Goal: Transaction & Acquisition: Purchase product/service

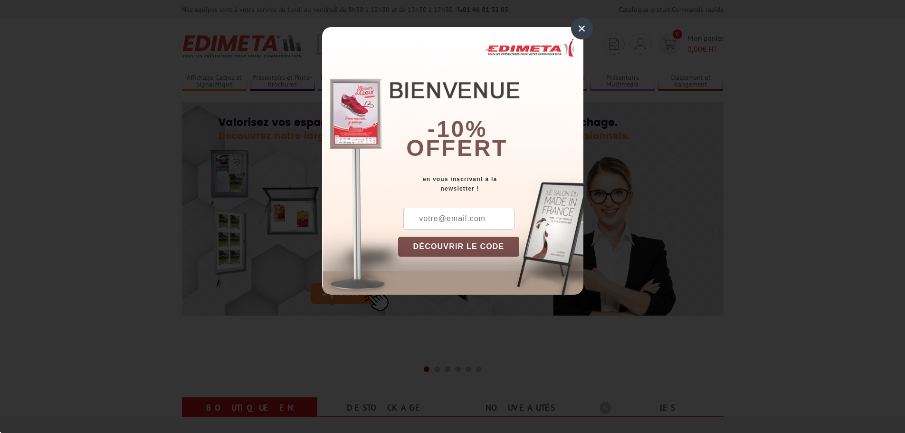
click at [583, 29] on div "×" at bounding box center [582, 29] width 22 height 22
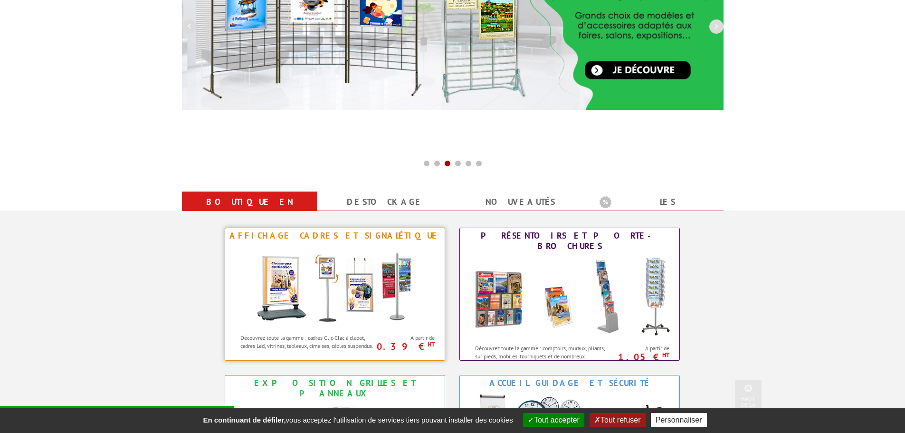
scroll to position [285, 0]
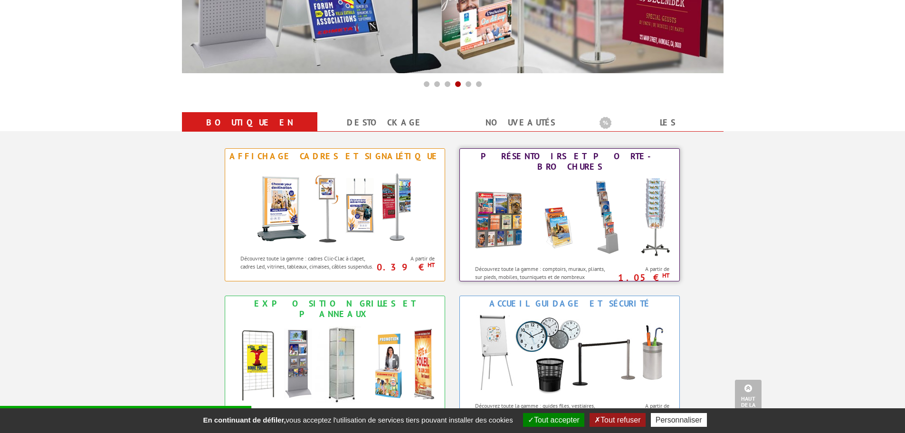
click at [565, 174] on img at bounding box center [569, 217] width 209 height 86
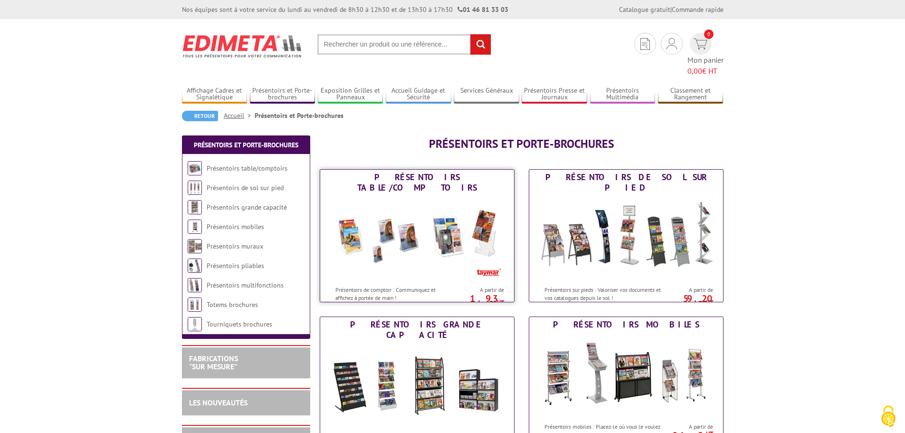
click at [427, 222] on img at bounding box center [417, 238] width 176 height 86
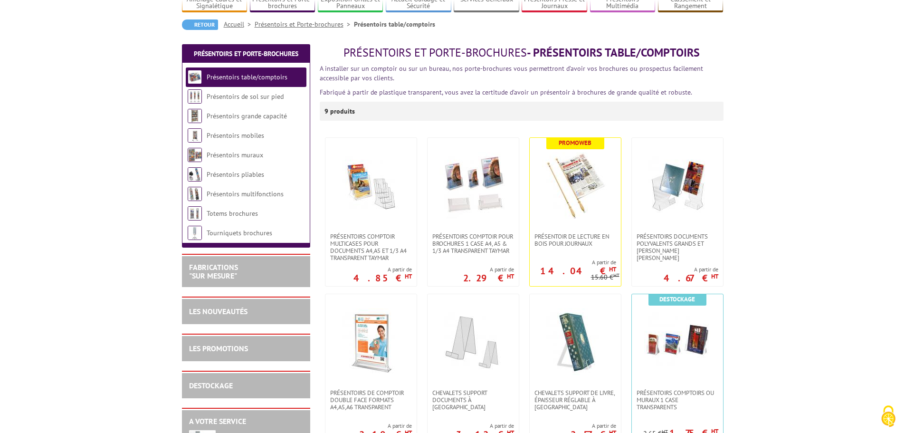
scroll to position [95, 0]
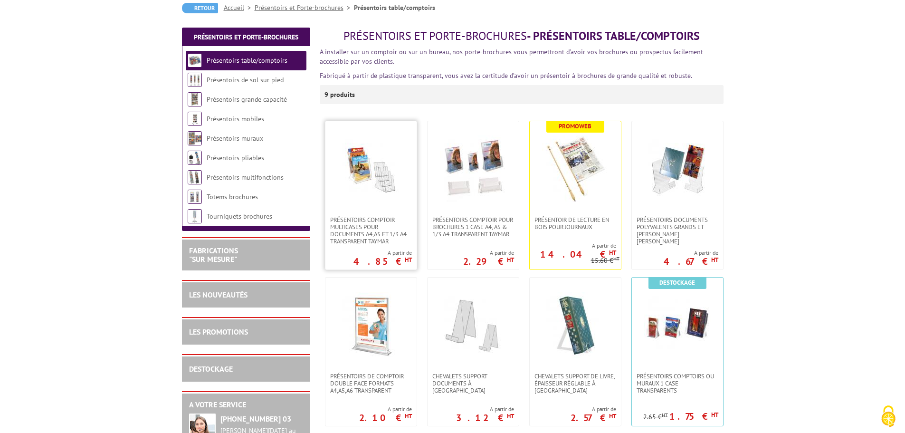
click at [358, 178] on img at bounding box center [371, 168] width 67 height 67
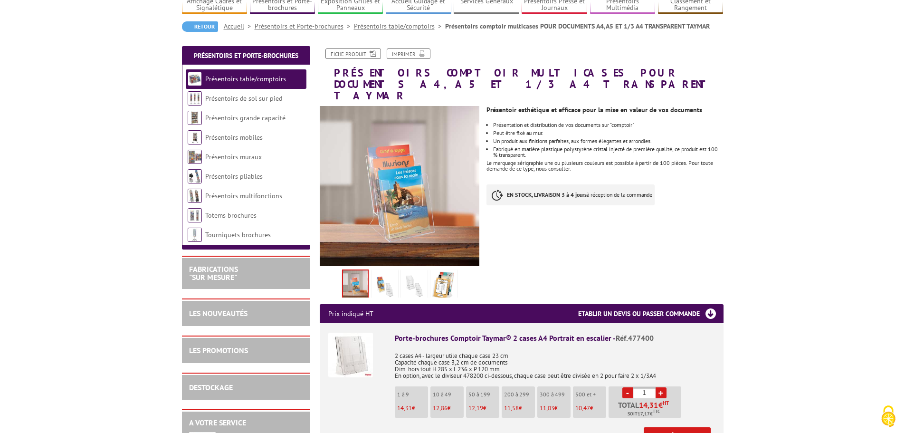
scroll to position [95, 0]
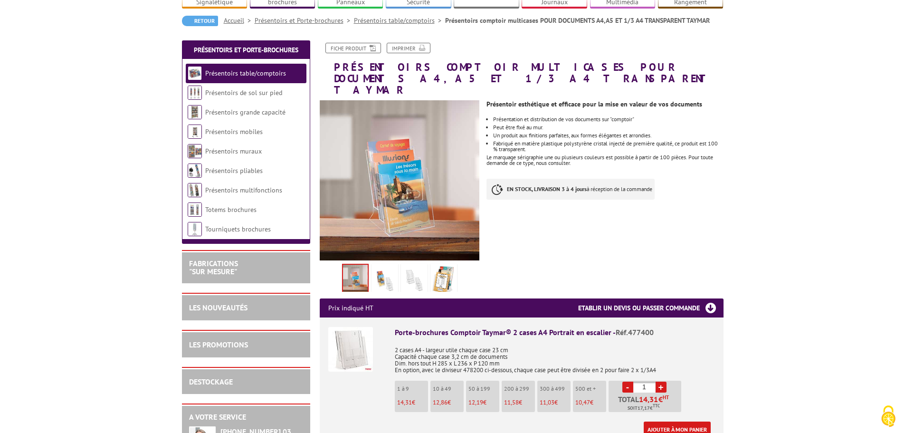
click at [390, 266] on img at bounding box center [384, 280] width 23 height 29
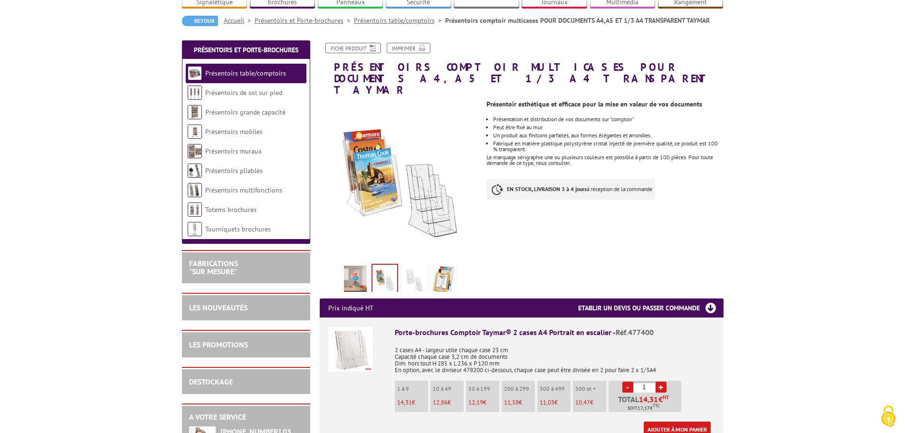
click at [414, 266] on img at bounding box center [414, 280] width 23 height 29
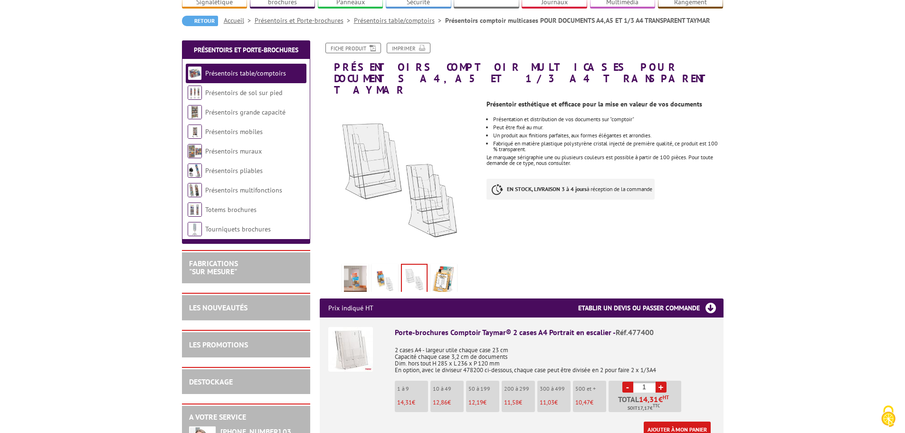
click at [435, 266] on img at bounding box center [443, 280] width 23 height 29
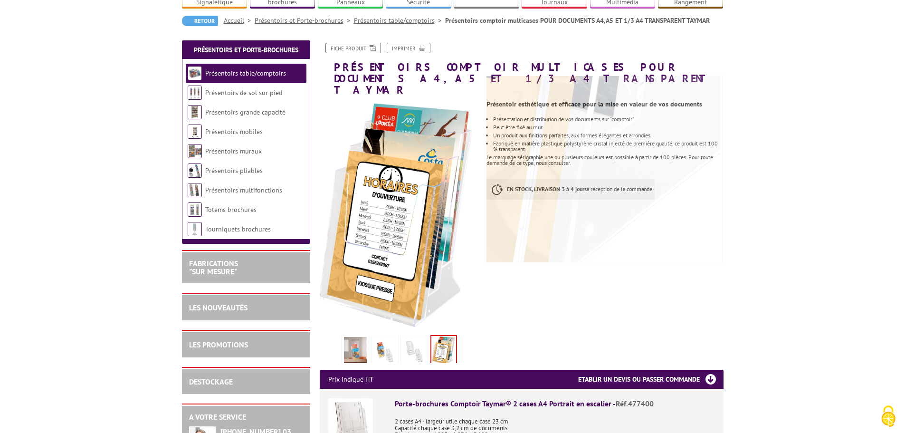
click at [407, 337] on img at bounding box center [414, 351] width 23 height 29
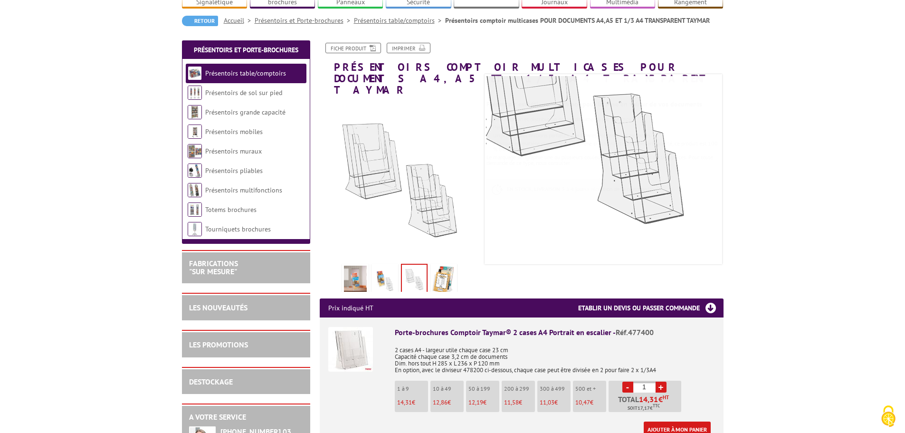
click at [362, 266] on img at bounding box center [355, 280] width 23 height 29
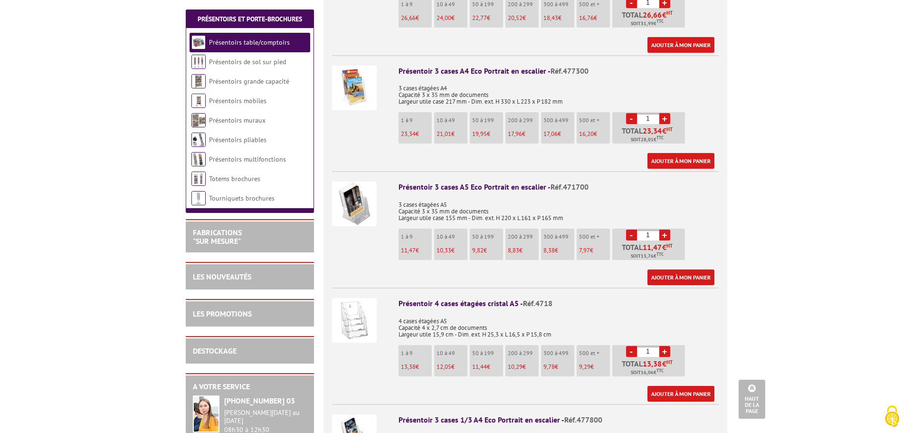
scroll to position [618, 0]
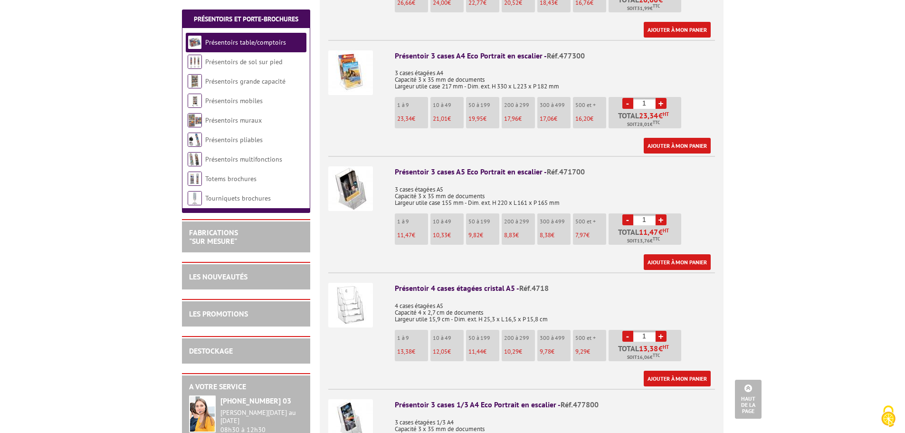
click at [348, 176] on img at bounding box center [350, 188] width 45 height 45
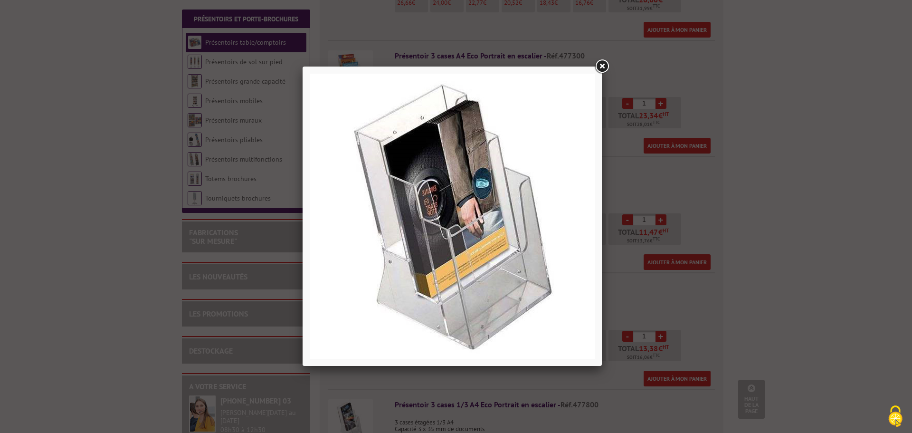
click at [601, 65] on link at bounding box center [601, 66] width 17 height 17
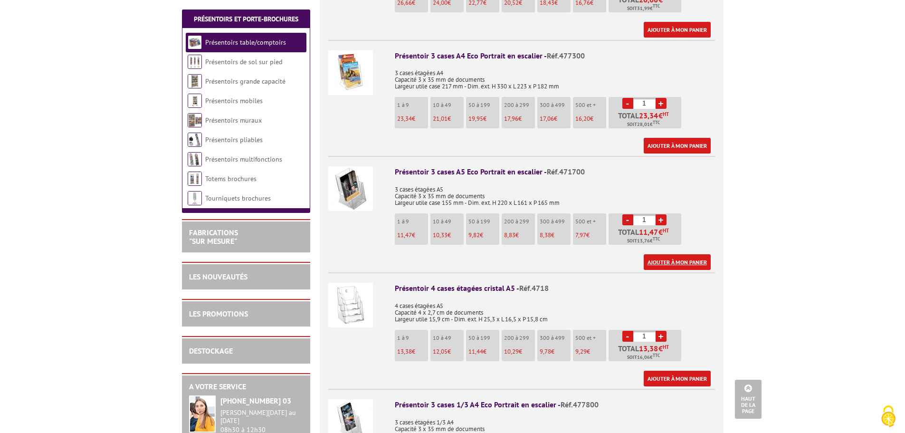
click at [692, 254] on link "Ajouter à mon panier" at bounding box center [677, 262] width 67 height 16
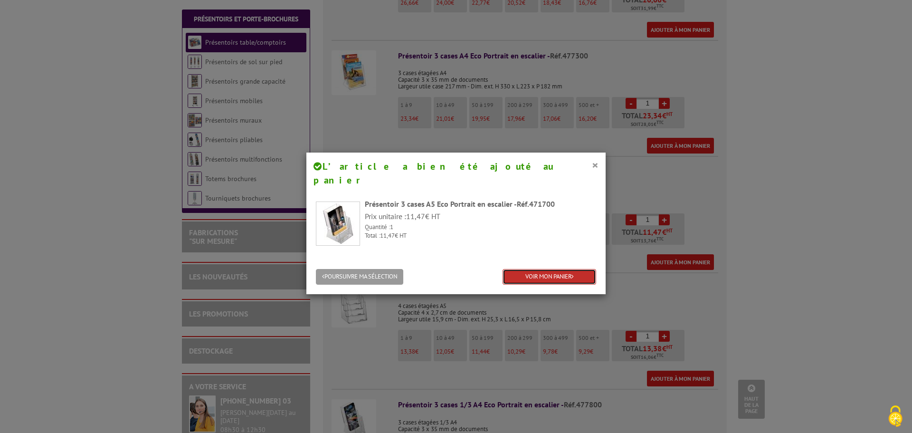
click at [543, 269] on link "VOIR MON PANIER" at bounding box center [550, 277] width 94 height 16
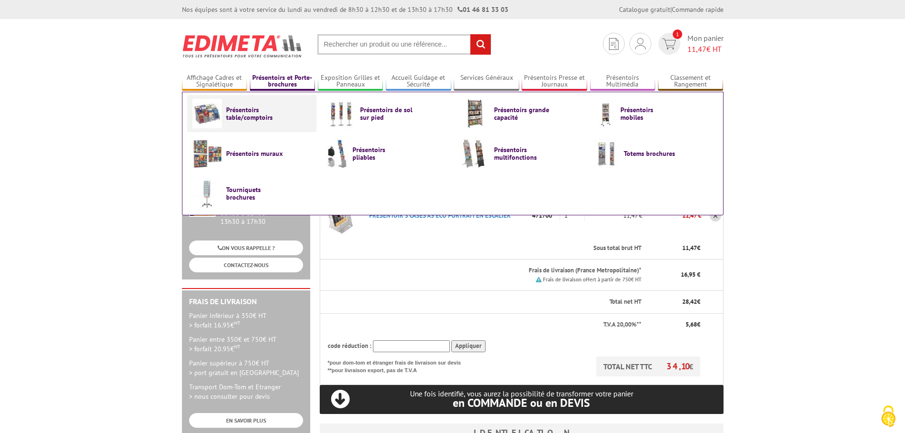
click at [248, 125] on link "Présentoirs table/comptoirs" at bounding box center [251, 113] width 119 height 29
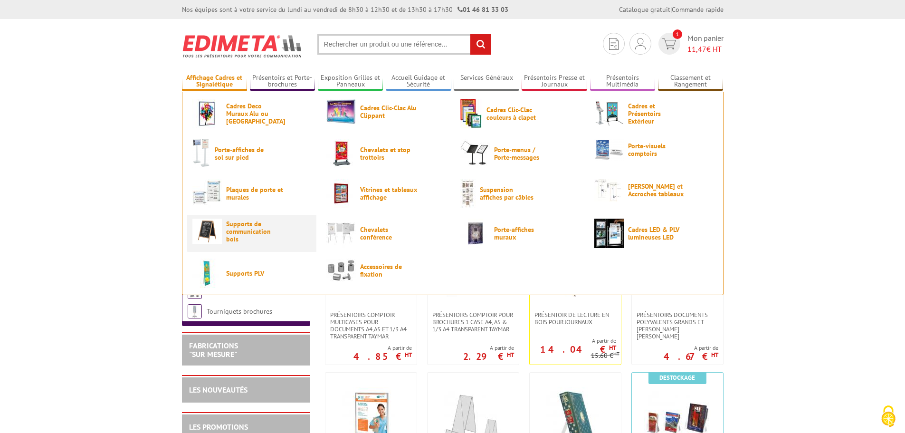
click at [250, 228] on span "Supports de communication bois" at bounding box center [254, 231] width 57 height 23
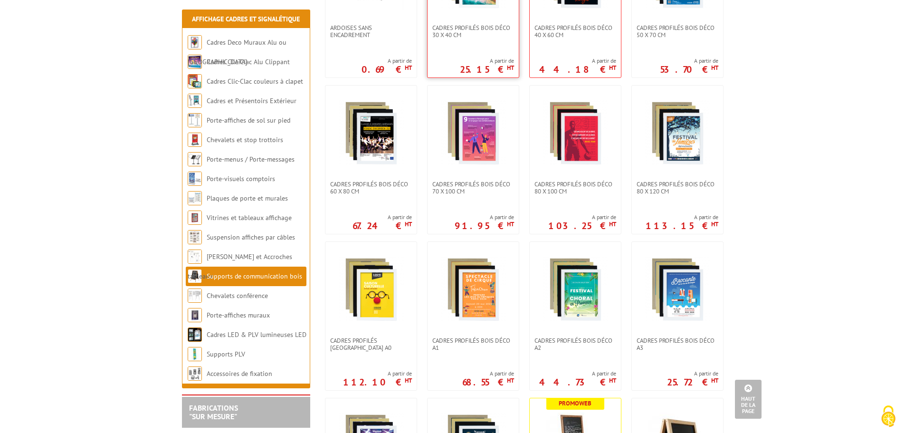
scroll to position [143, 0]
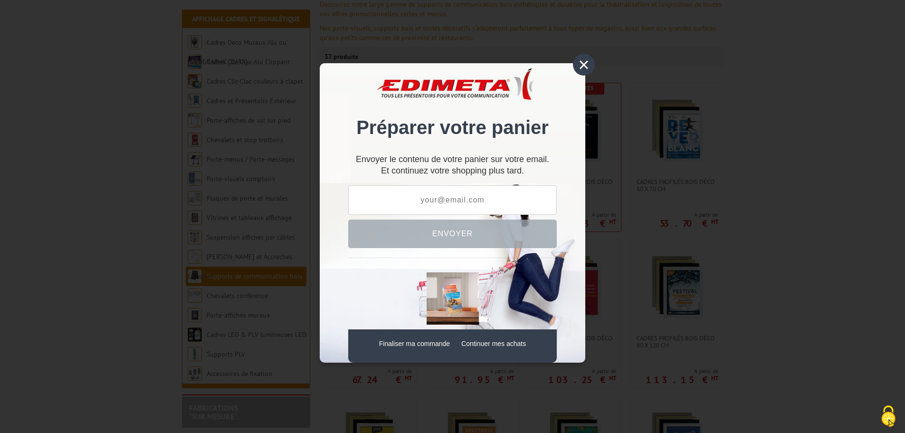
click at [585, 62] on div "×" at bounding box center [584, 65] width 22 height 22
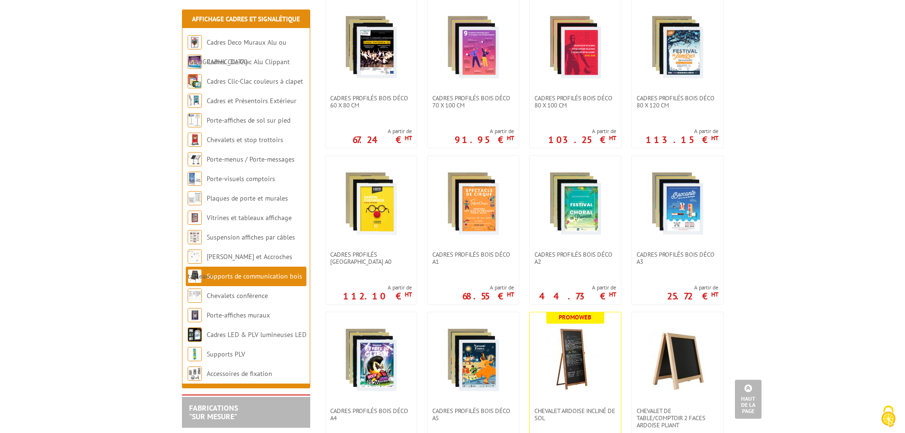
scroll to position [475, 0]
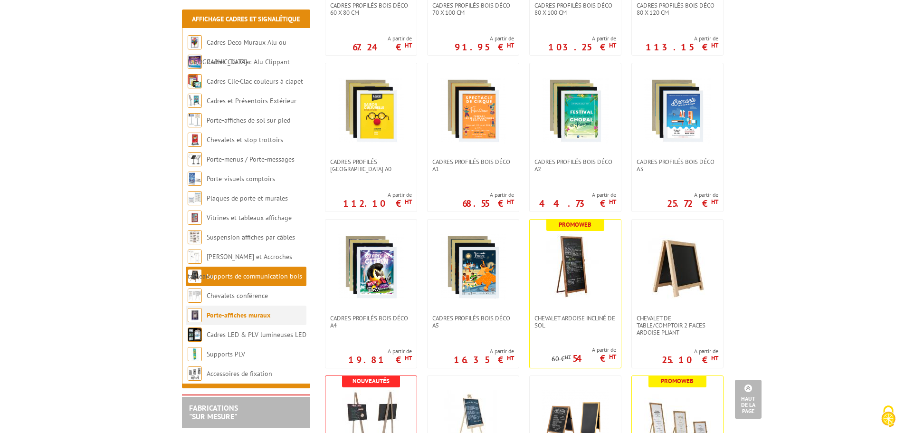
click at [260, 312] on link "Porte-affiches muraux" at bounding box center [239, 315] width 64 height 9
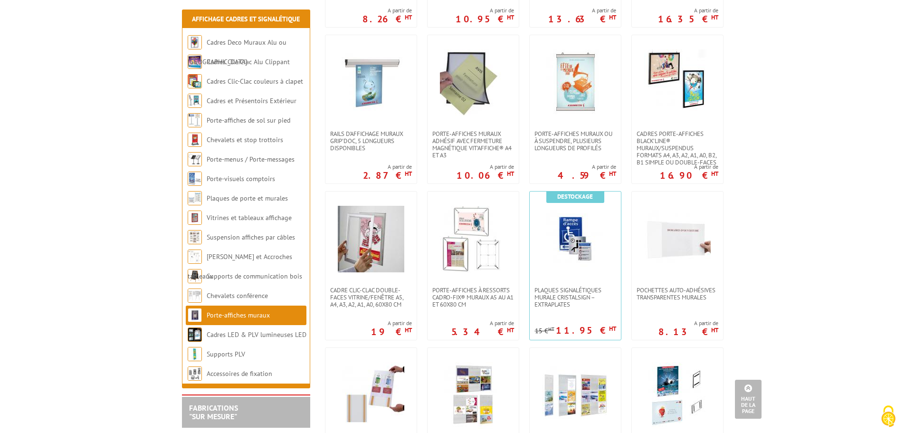
scroll to position [95, 0]
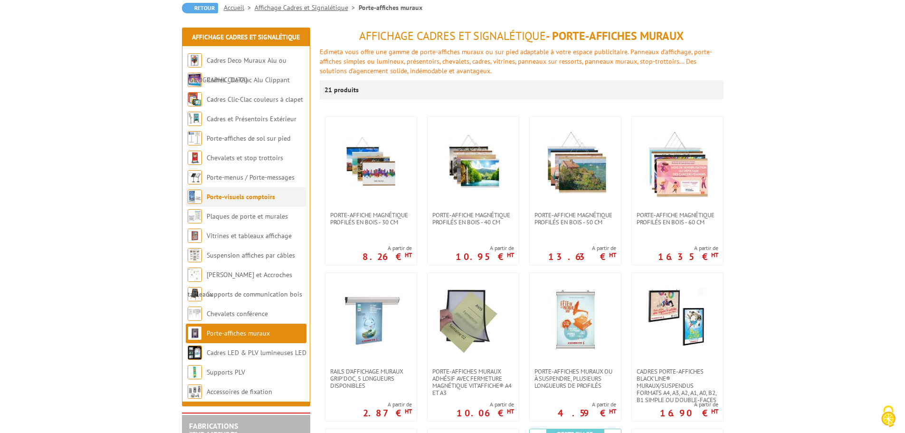
click at [227, 193] on link "Porte-visuels comptoirs" at bounding box center [241, 196] width 68 height 9
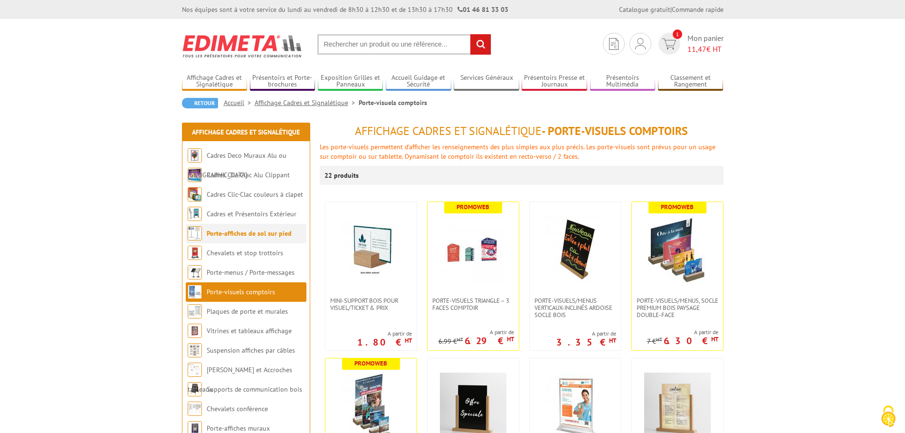
click at [230, 229] on li "Porte-affiches de sol sur pied" at bounding box center [246, 233] width 121 height 19
click at [230, 232] on link "Porte-affiches de sol sur pied" at bounding box center [249, 233] width 85 height 9
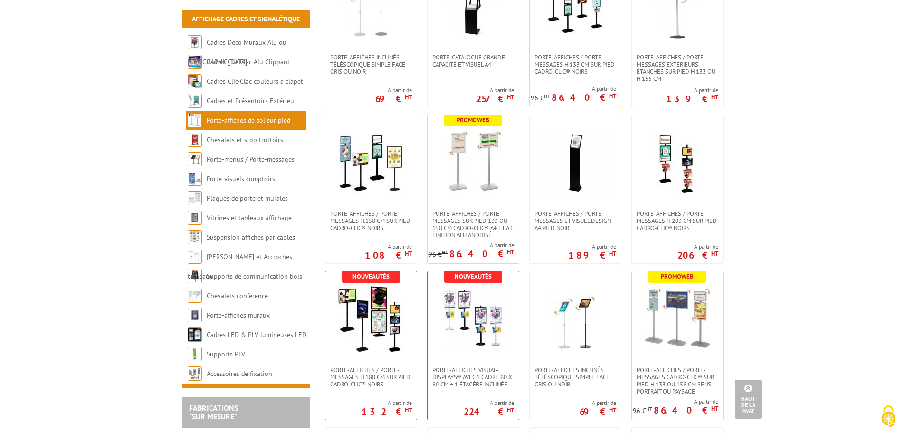
scroll to position [618, 0]
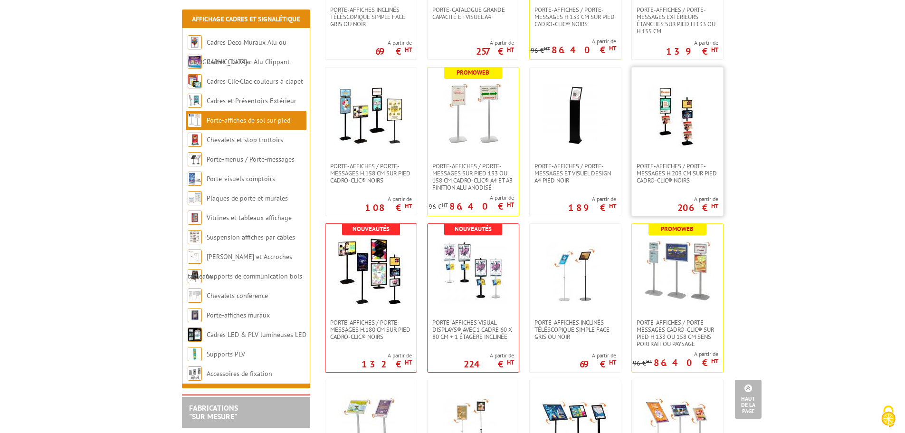
click at [684, 125] on img at bounding box center [677, 115] width 67 height 67
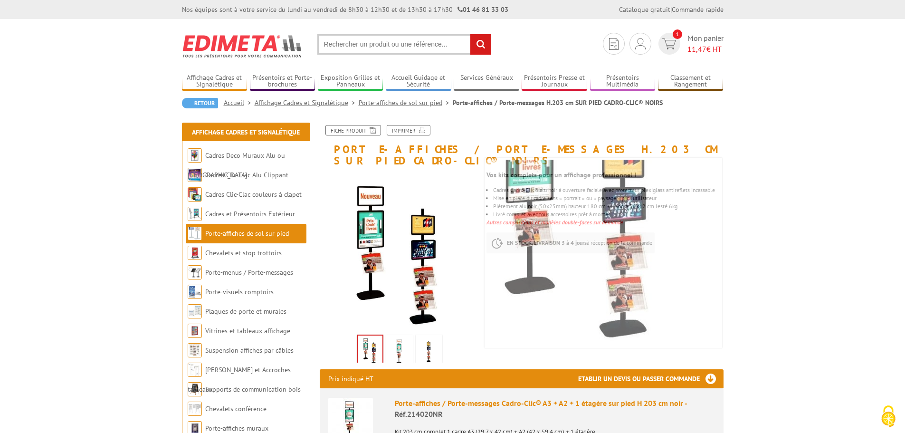
click at [400, 341] on img at bounding box center [399, 350] width 23 height 29
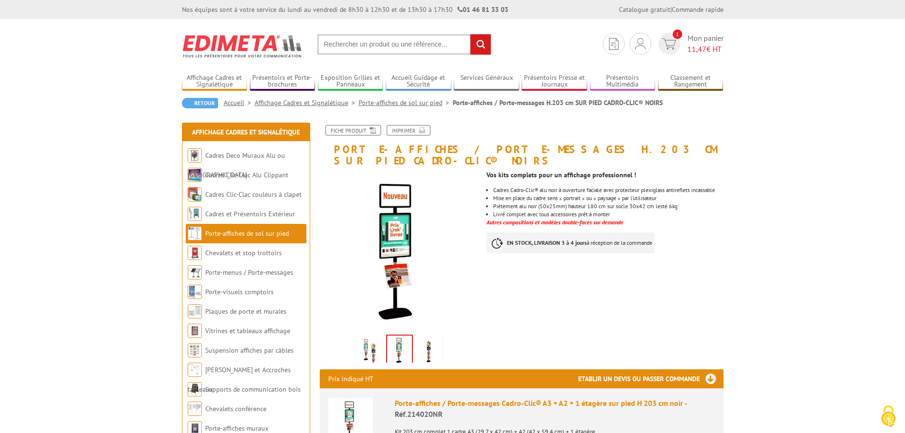
click at [434, 336] on img at bounding box center [429, 350] width 23 height 29
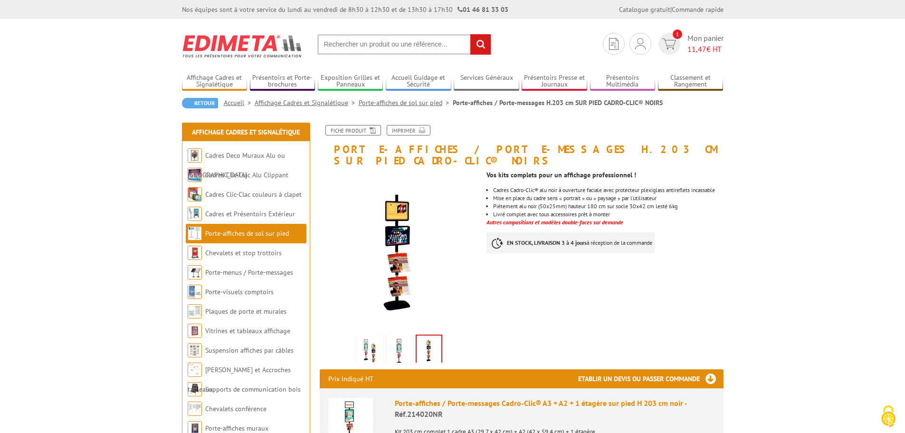
click at [371, 336] on img at bounding box center [370, 350] width 23 height 29
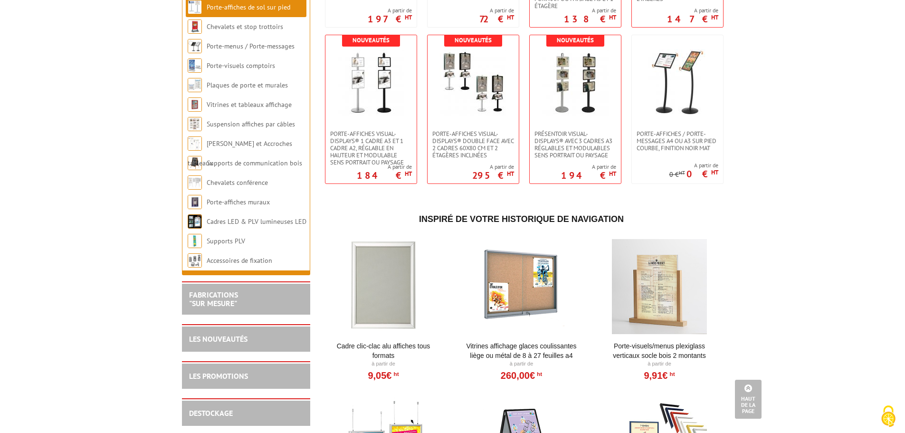
scroll to position [1948, 0]
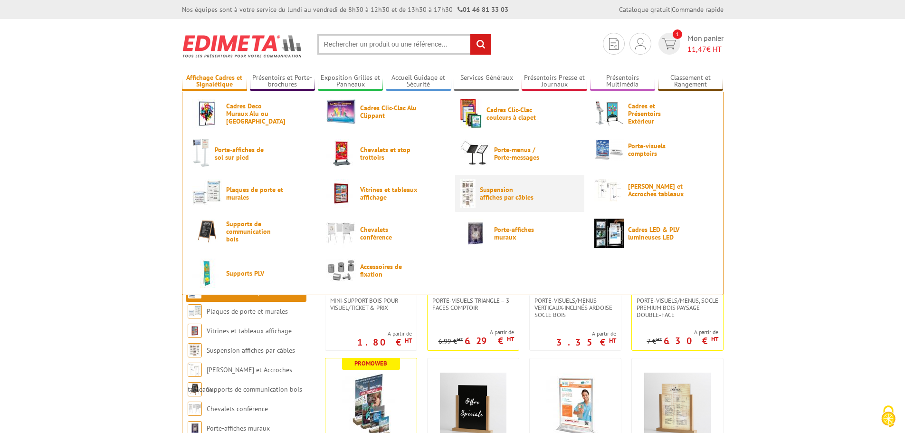
click at [497, 200] on span "Suspension affiches par câbles" at bounding box center [508, 193] width 57 height 15
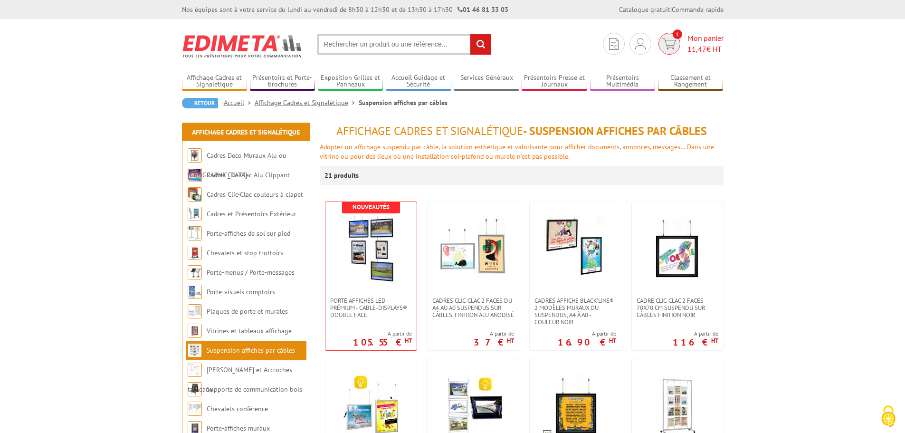
click at [675, 45] on img at bounding box center [669, 43] width 14 height 11
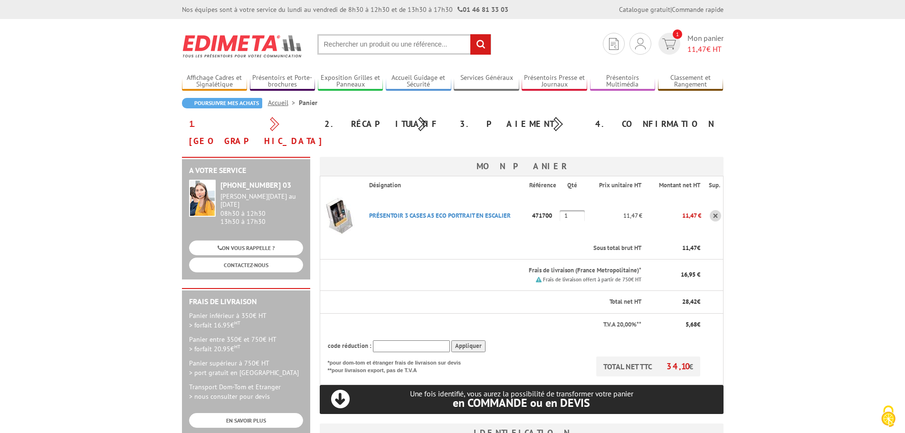
click at [343, 197] on img at bounding box center [339, 216] width 38 height 38
